Goal: Obtain resource: Download file/media

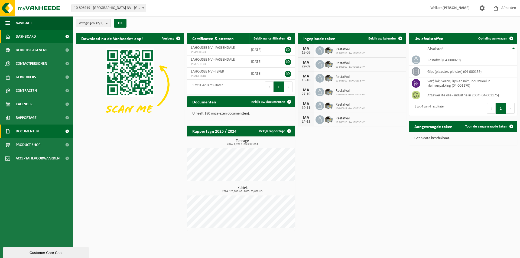
click at [30, 129] on span "Documenten" at bounding box center [27, 132] width 23 height 14
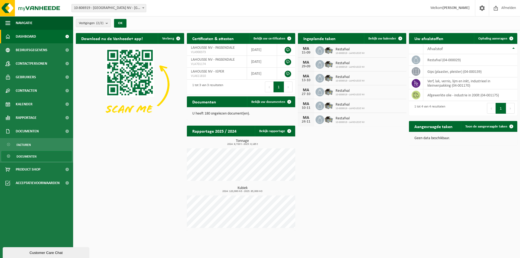
click at [26, 156] on span "Documenten" at bounding box center [27, 157] width 20 height 10
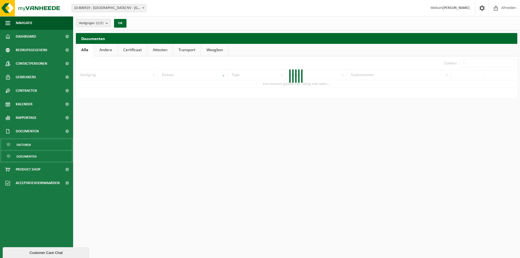
click at [25, 143] on span "Facturen" at bounding box center [24, 145] width 14 height 10
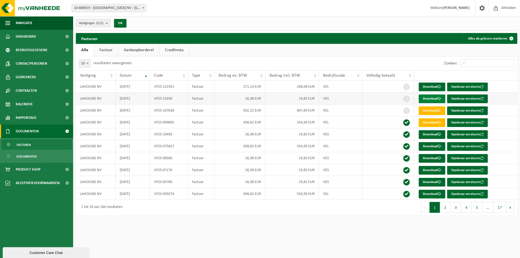
click at [427, 99] on link "Download" at bounding box center [432, 99] width 27 height 9
